Goal: Task Accomplishment & Management: Use online tool/utility

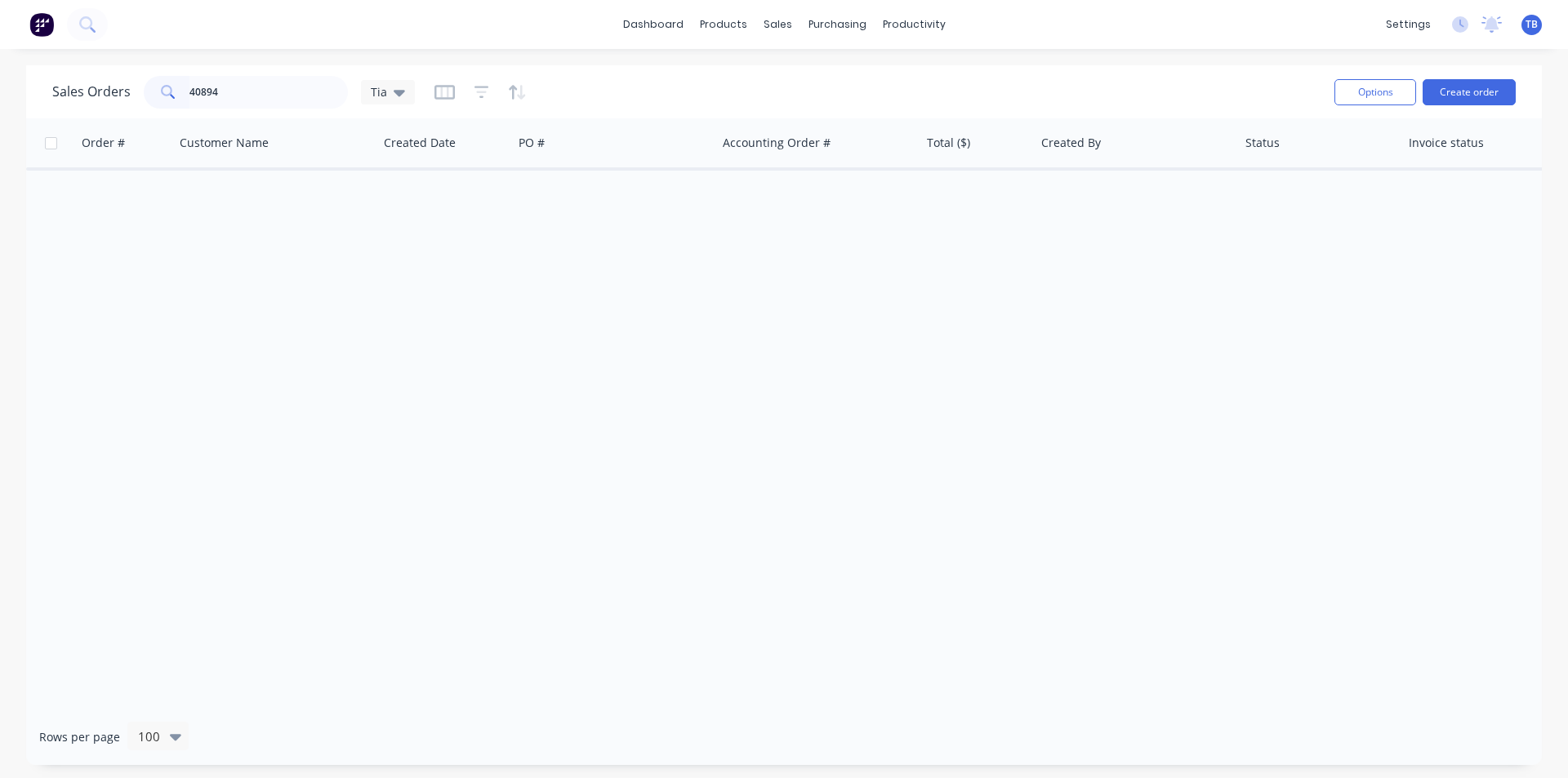
click at [132, 102] on div "Sales Orders 40894 Tia" at bounding box center [233, 93] width 362 height 33
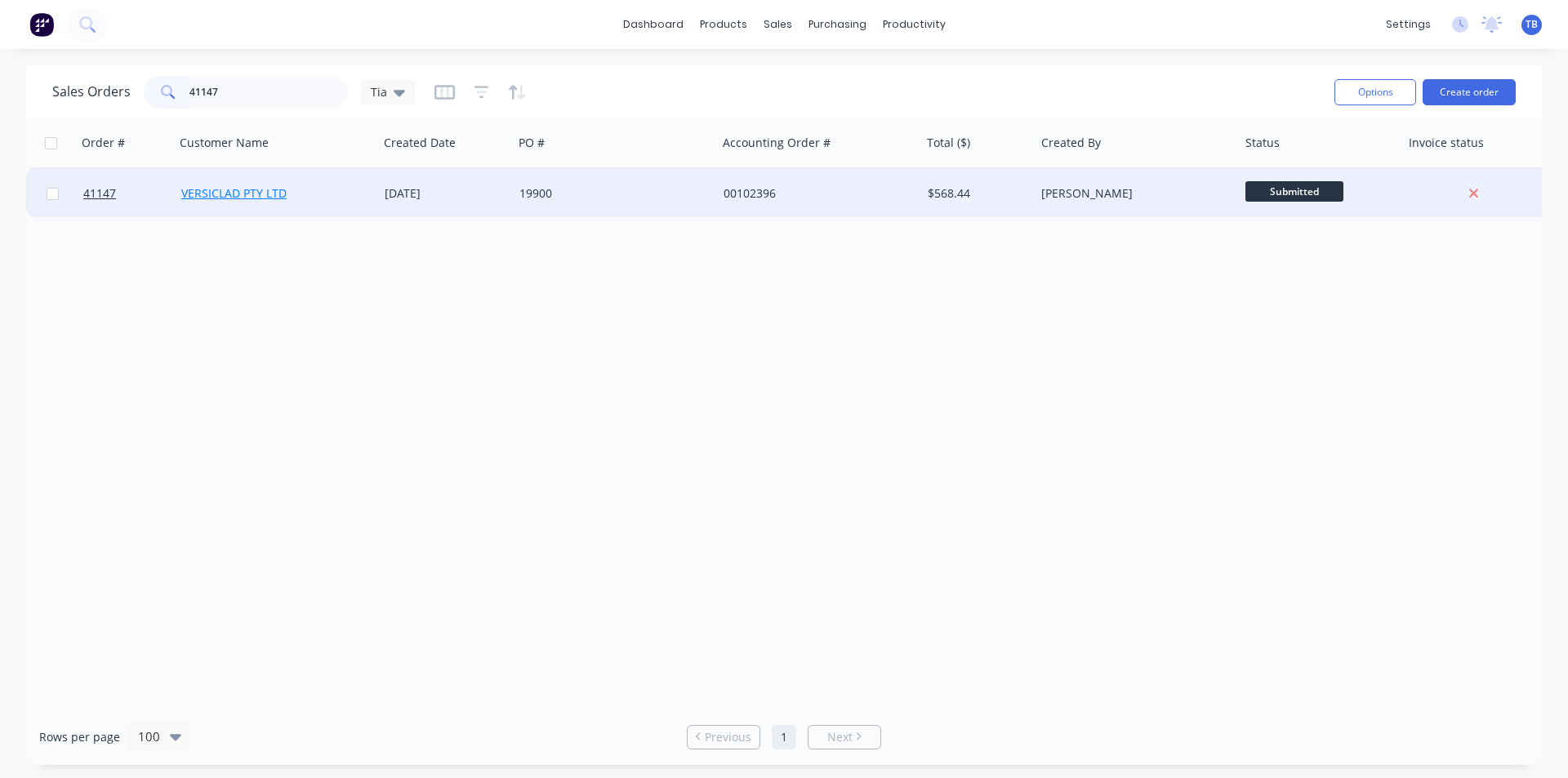
type input "41147"
click at [282, 195] on link "VERSICLAD PTY LTD" at bounding box center [233, 193] width 105 height 16
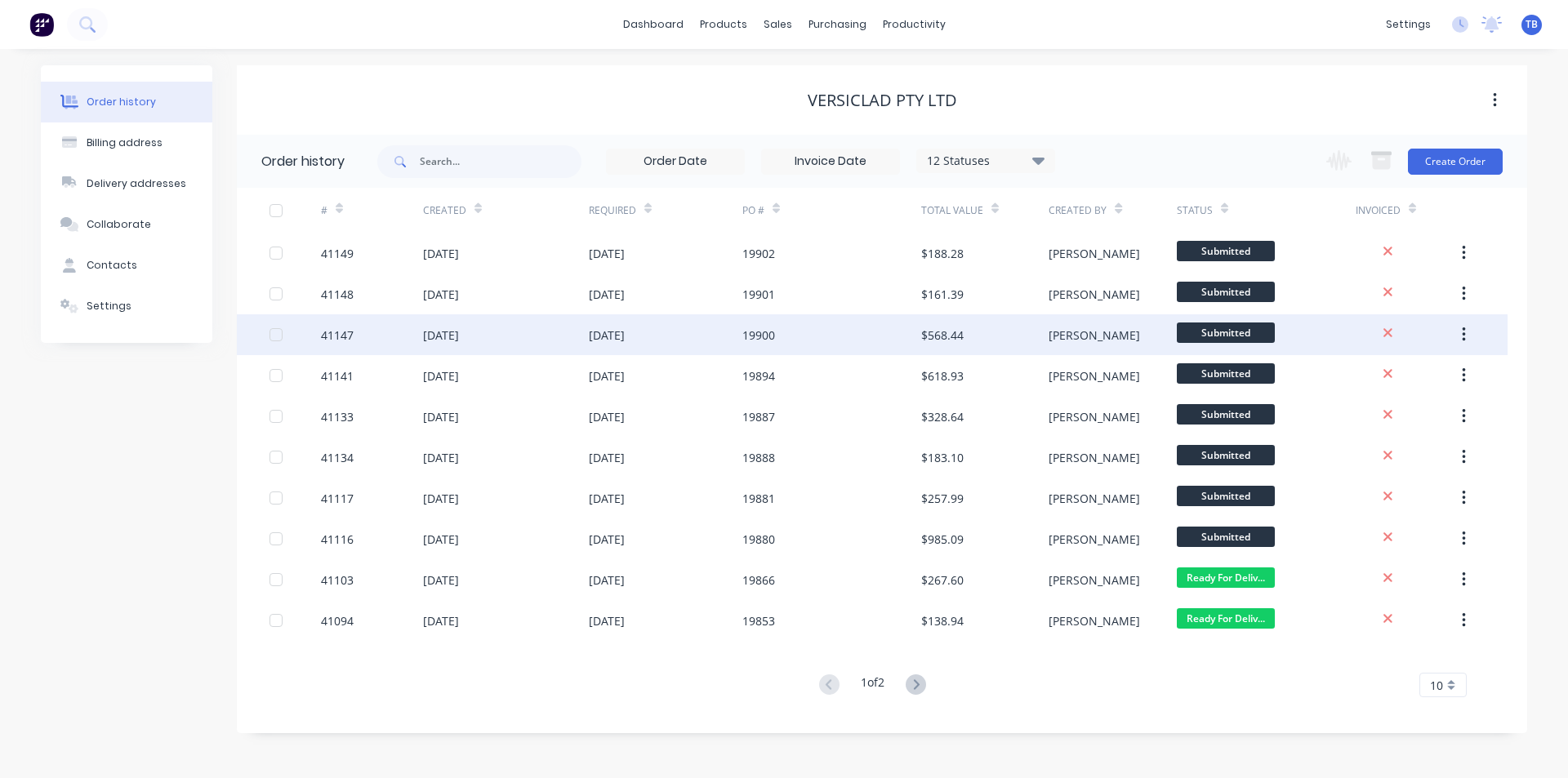
click at [342, 335] on div "41147" at bounding box center [337, 335] width 33 height 17
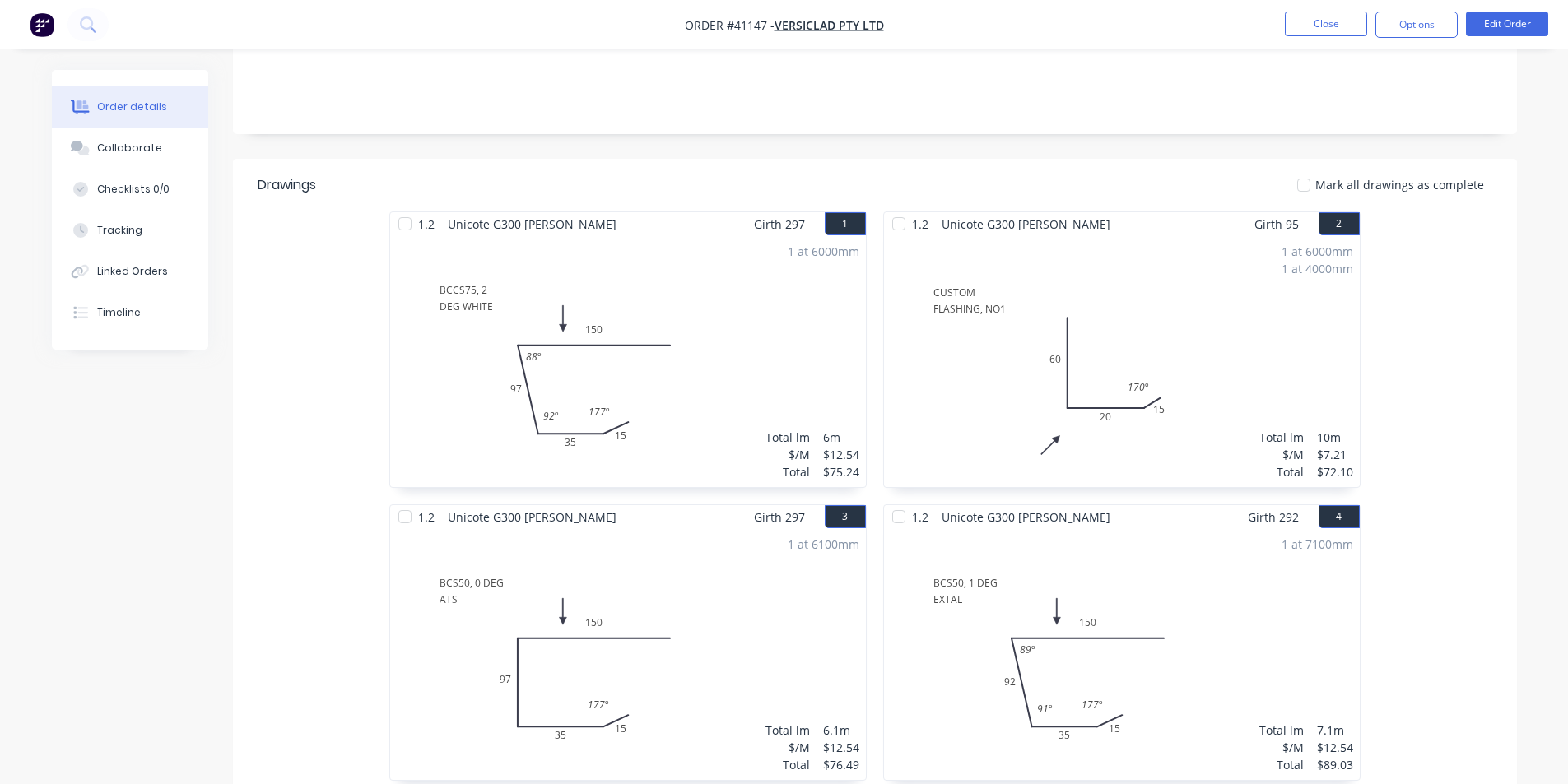
scroll to position [165, 0]
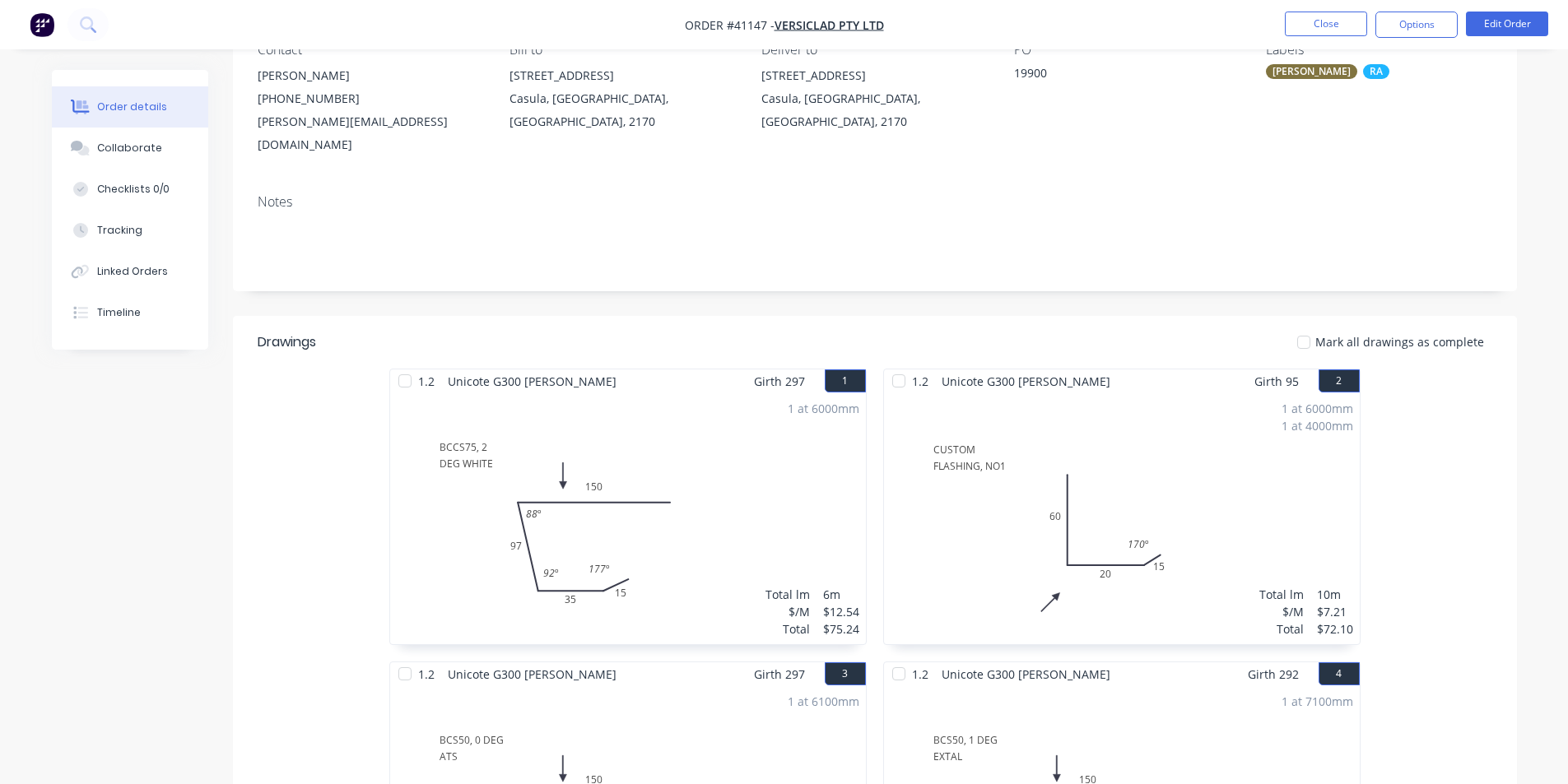
click at [1516, 37] on nav "Order #41147 - VERSICLAD PTY LTD Close Options Edit Order" at bounding box center [784, 24] width 1568 height 49
click at [1521, 26] on button "Edit Order" at bounding box center [1507, 24] width 83 height 25
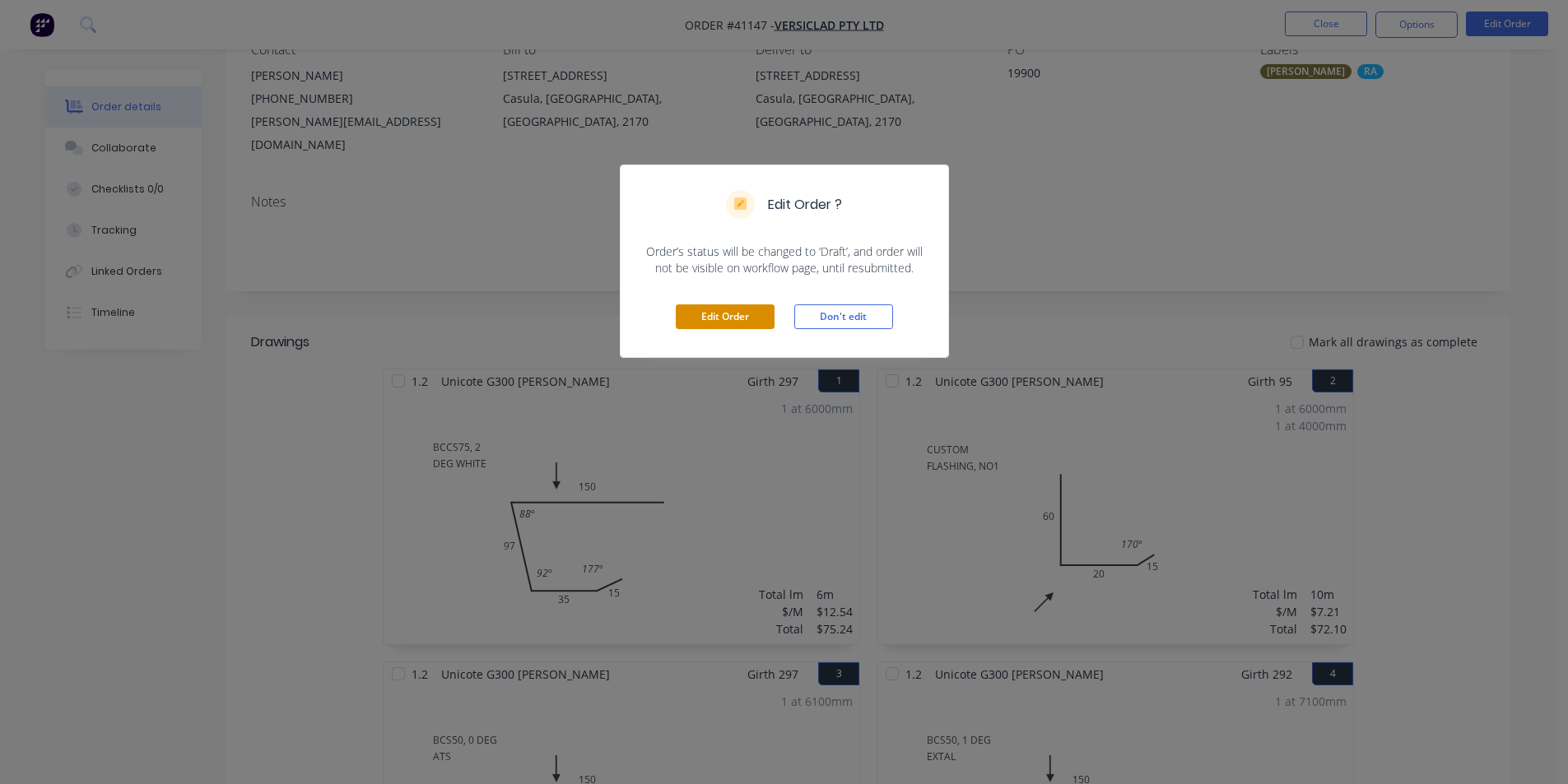
click at [729, 322] on button "Edit Order" at bounding box center [725, 317] width 99 height 25
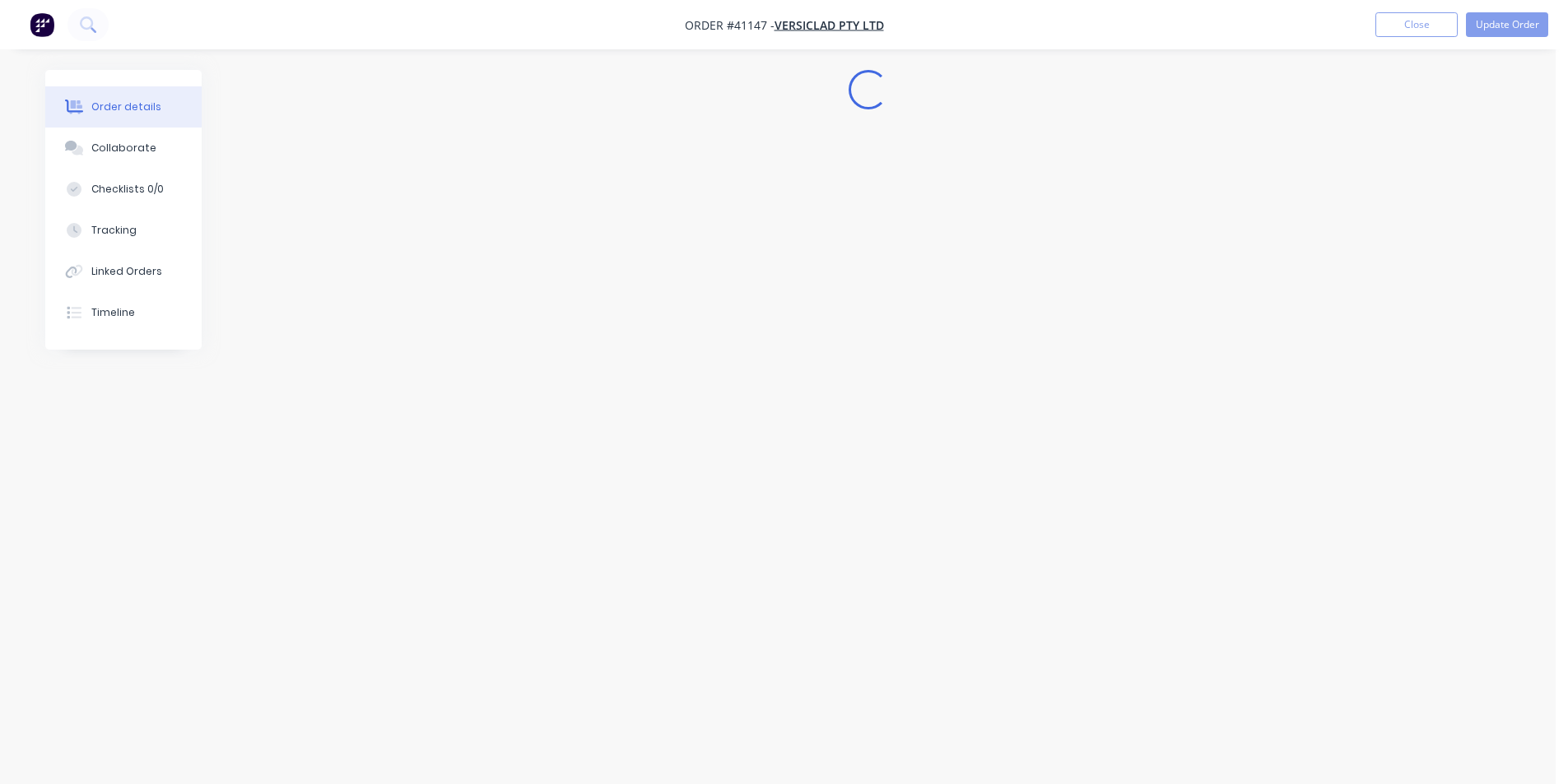
scroll to position [0, 0]
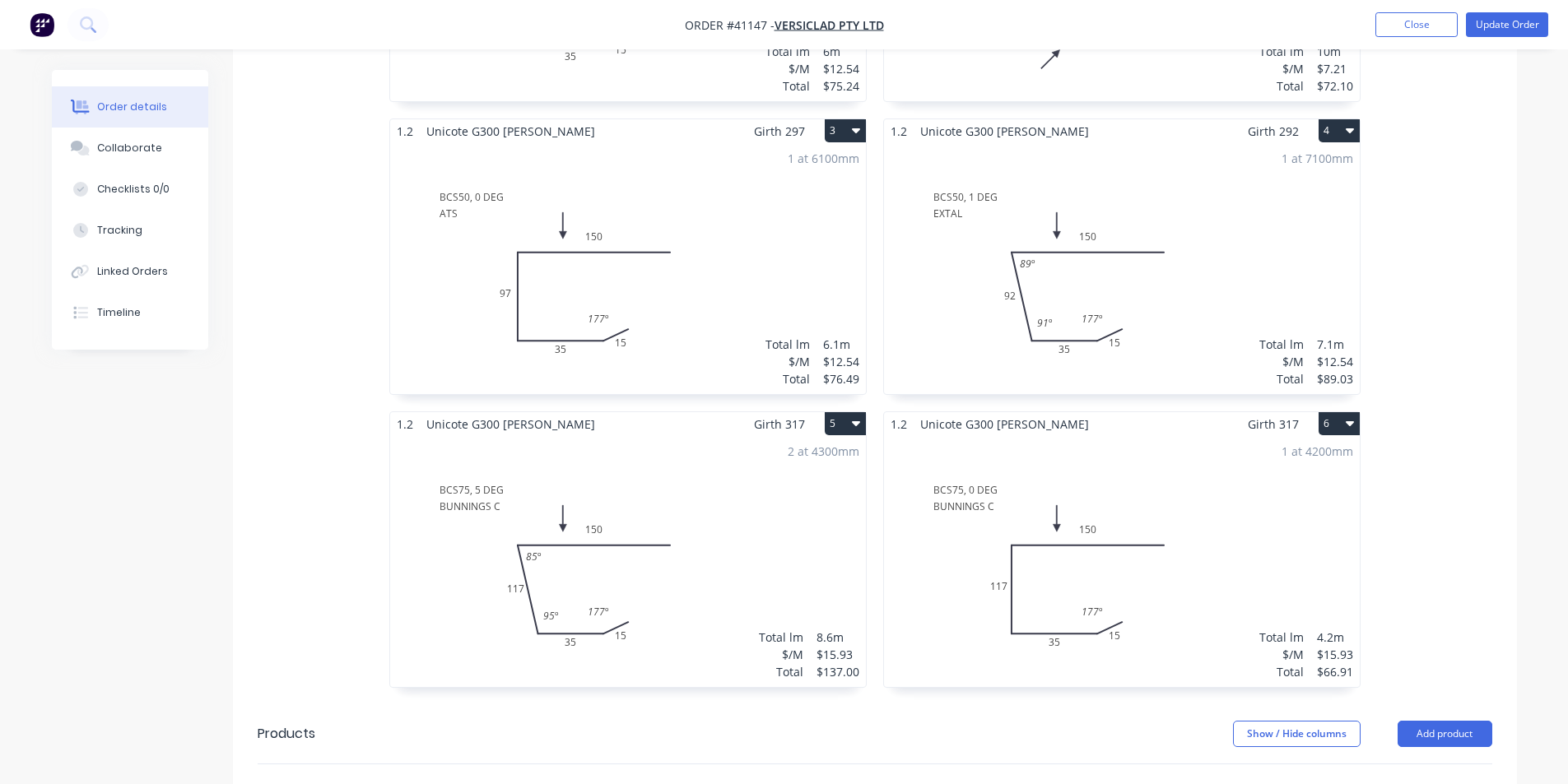
click at [709, 143] on div "1 at 6100mm Total lm $/M Total 6.1m $12.54 $76.49" at bounding box center [628, 268] width 476 height 251
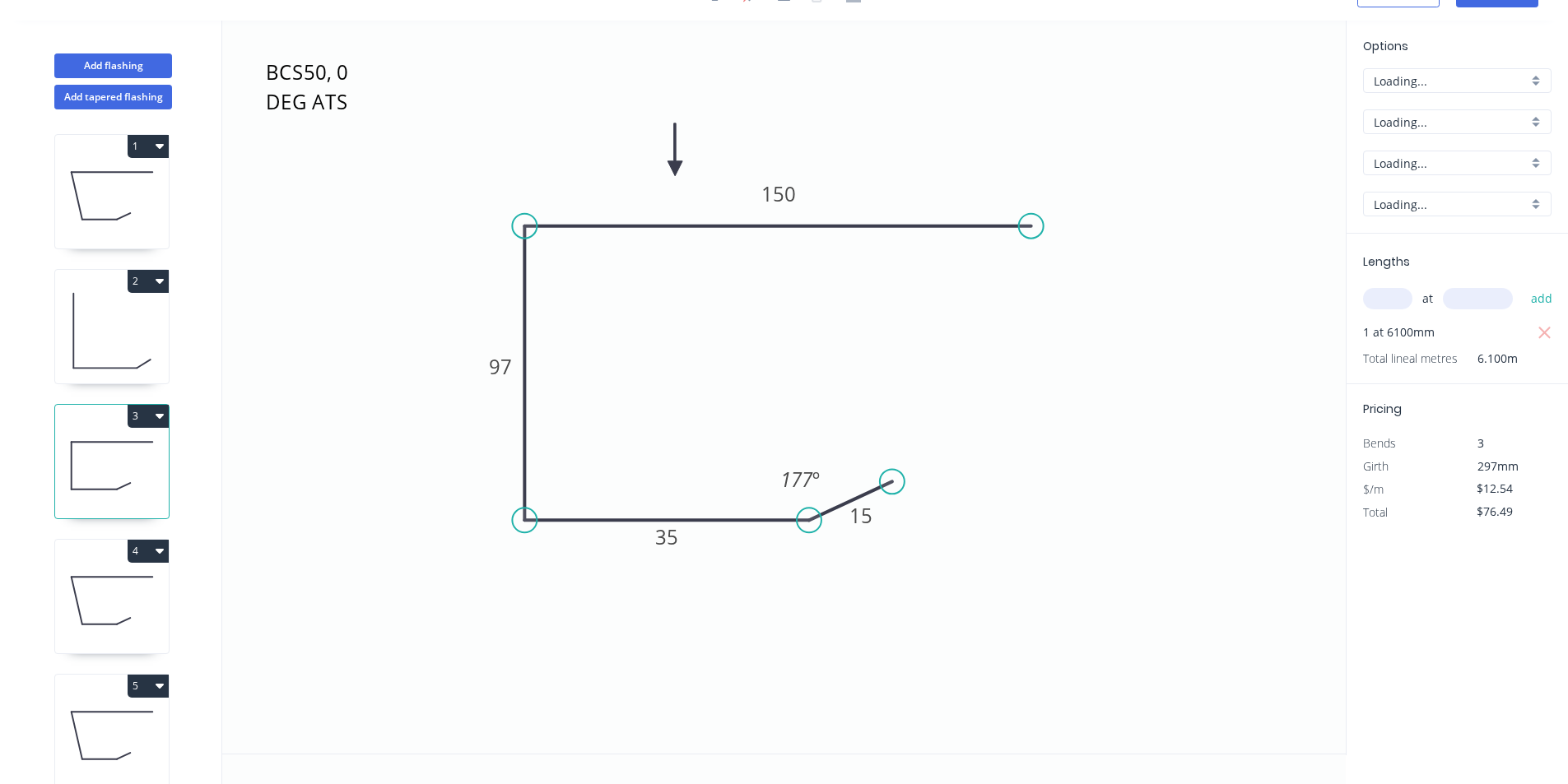
scroll to position [31, 0]
click at [511, 362] on tspan "97" at bounding box center [501, 367] width 23 height 27
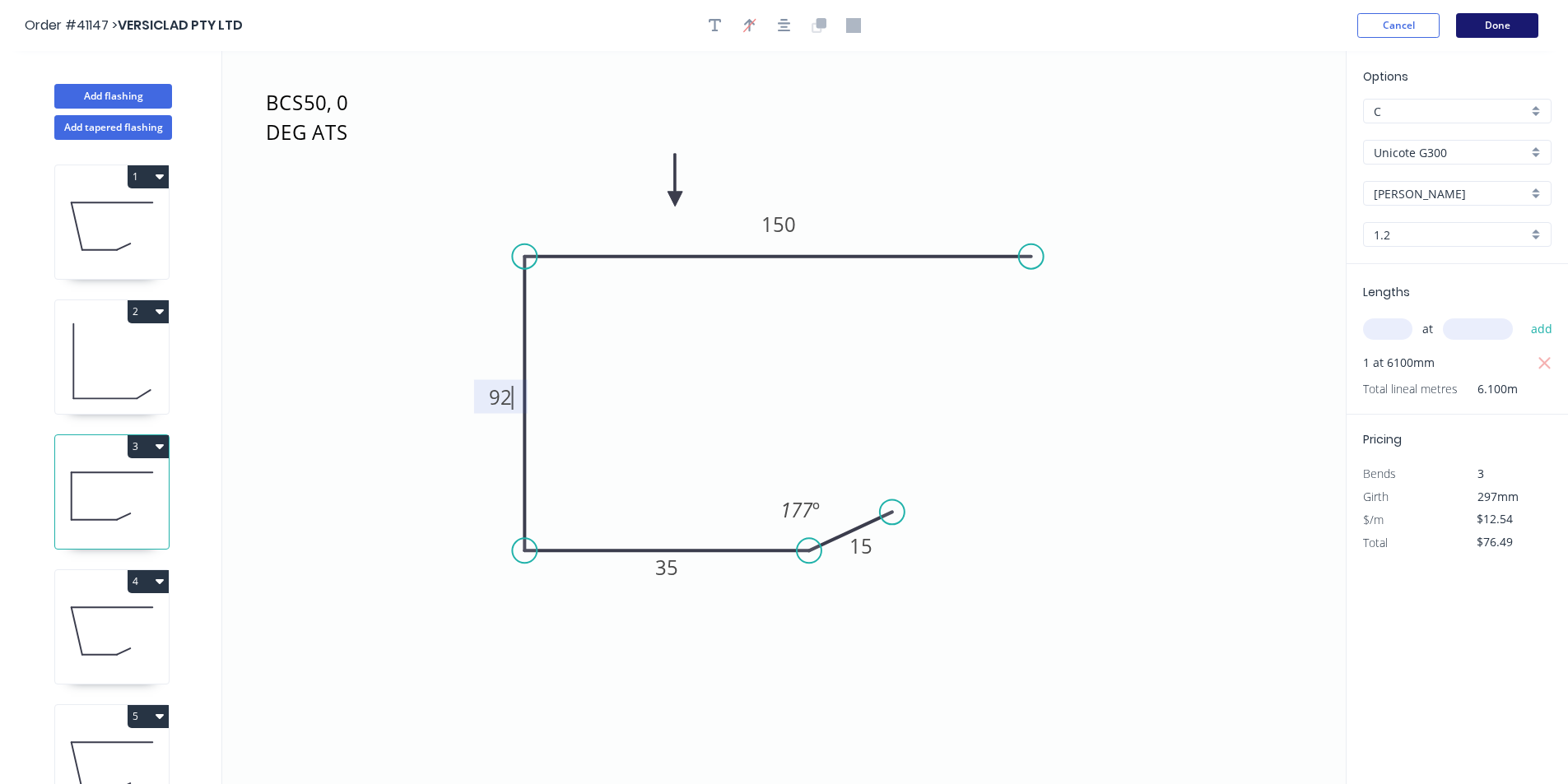
click at [1477, 27] on button "Done" at bounding box center [1497, 26] width 83 height 25
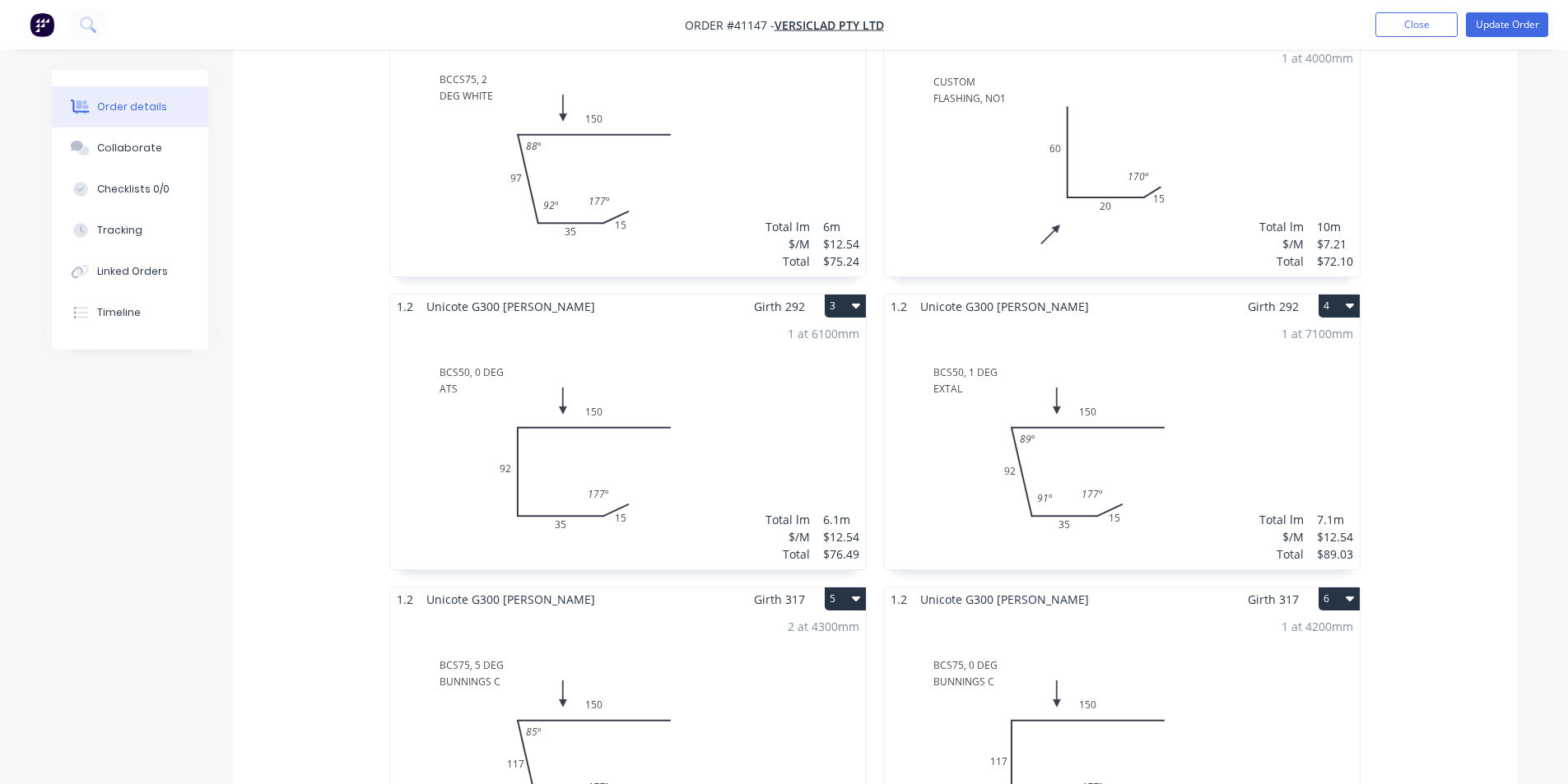
scroll to position [572, 0]
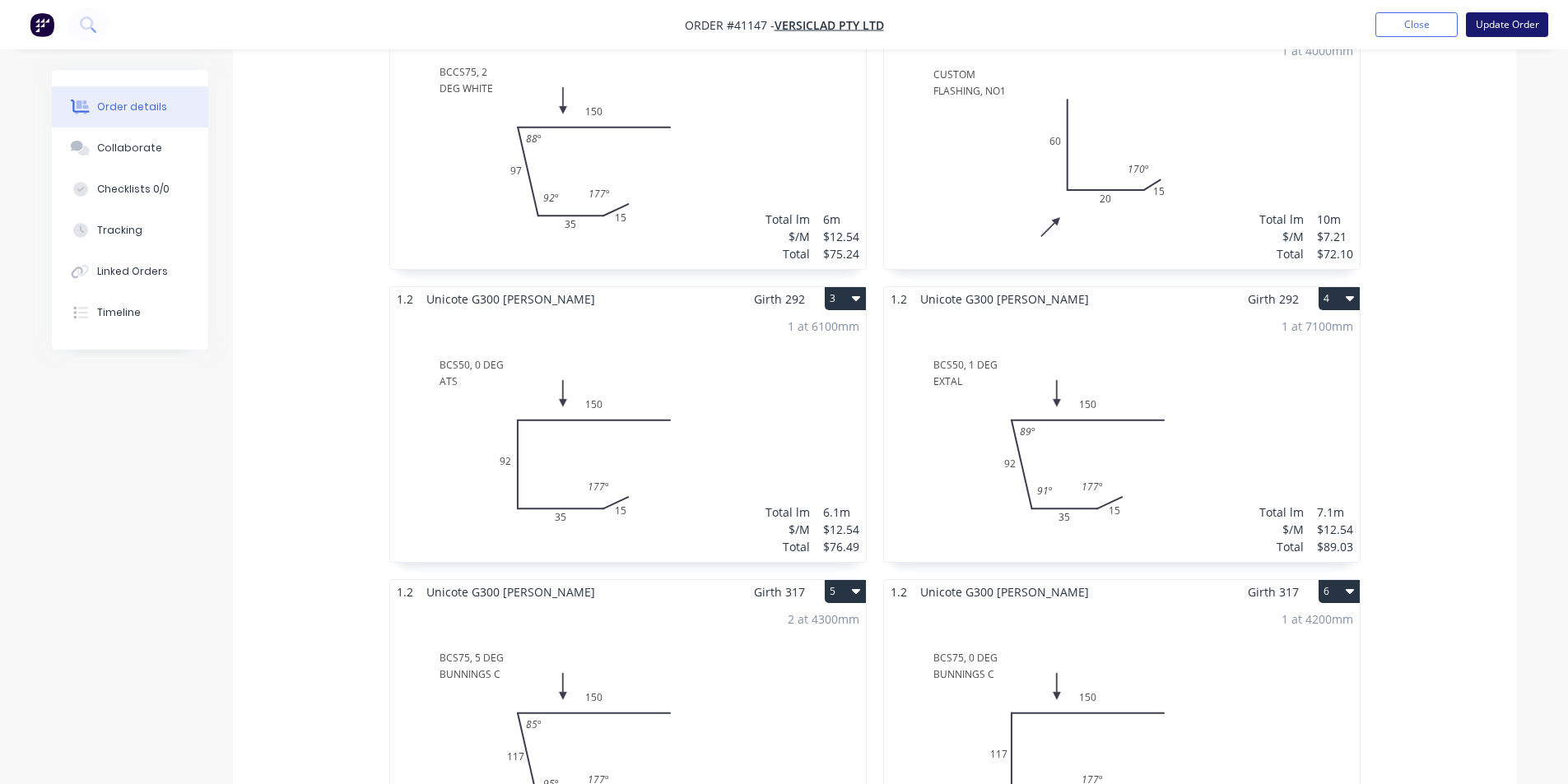
click at [1500, 23] on button "Update Order" at bounding box center [1507, 25] width 83 height 25
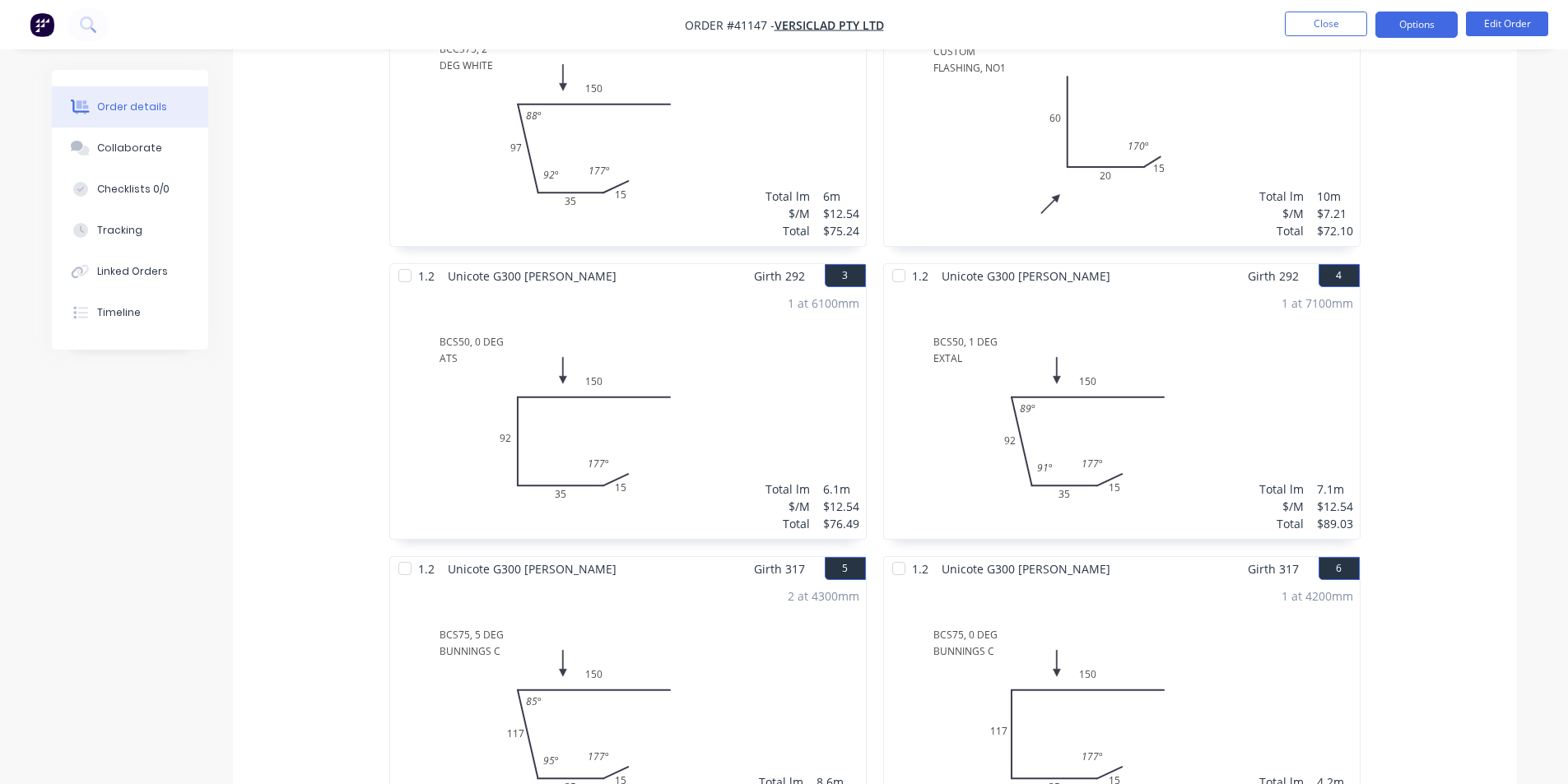
scroll to position [165, 0]
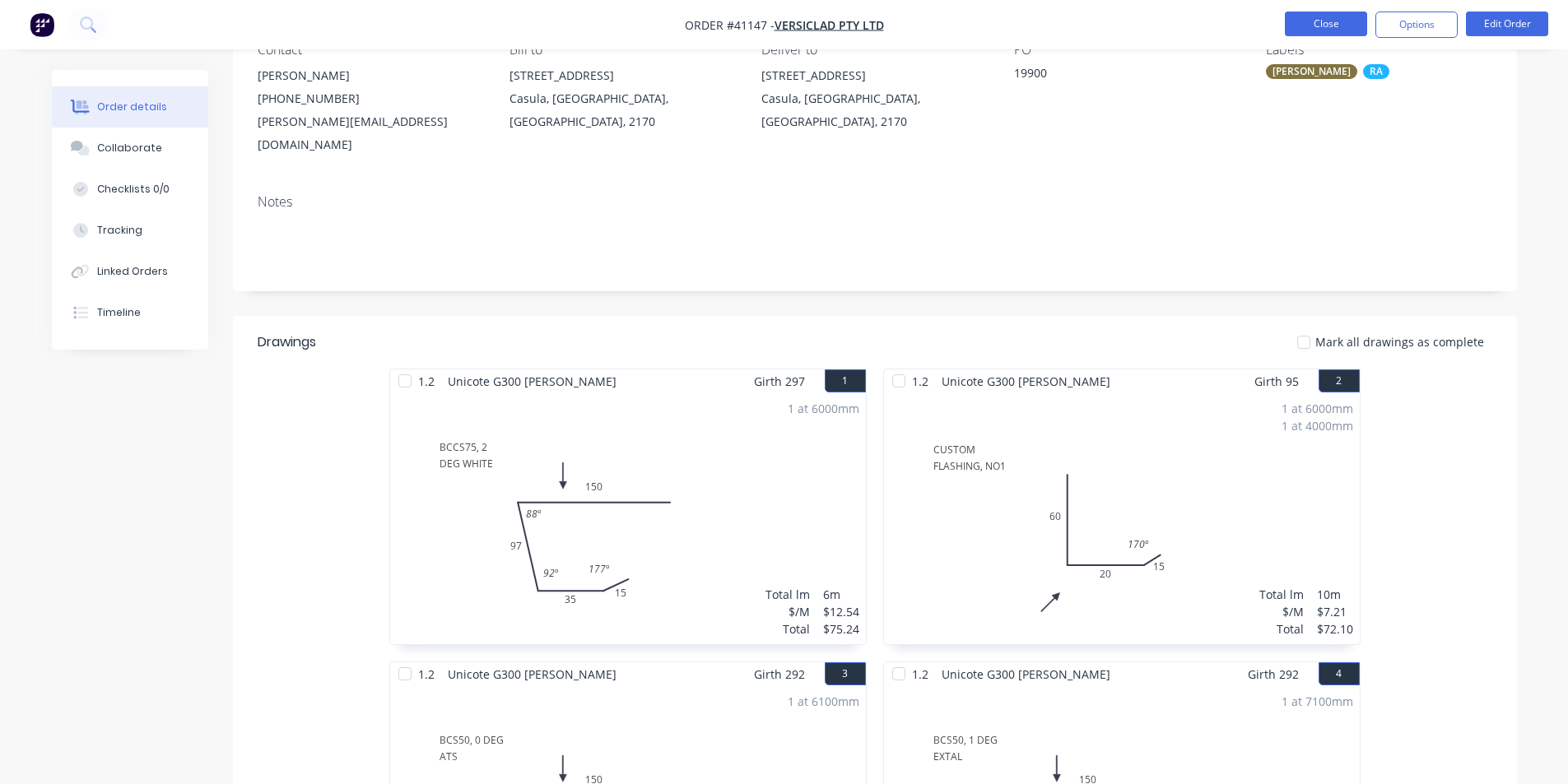
click at [1353, 14] on button "Close" at bounding box center [1326, 24] width 83 height 25
